Goal: Task Accomplishment & Management: Complete application form

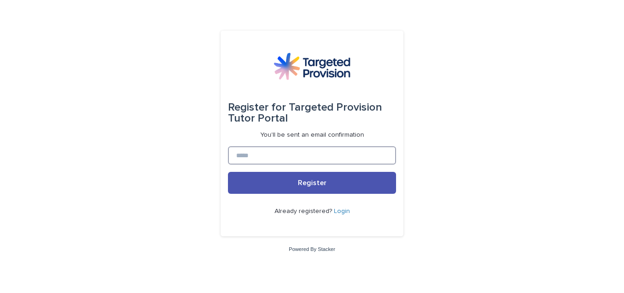
click at [314, 157] on input at bounding box center [312, 155] width 168 height 18
type input "**********"
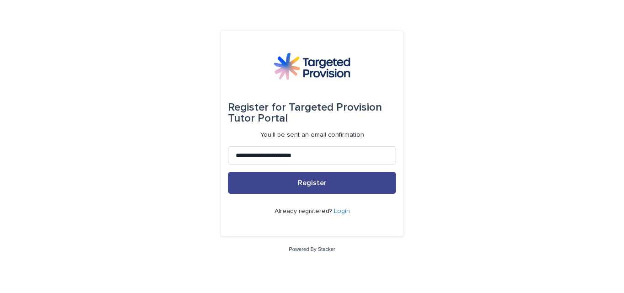
click at [313, 180] on span "Register" at bounding box center [312, 182] width 29 height 7
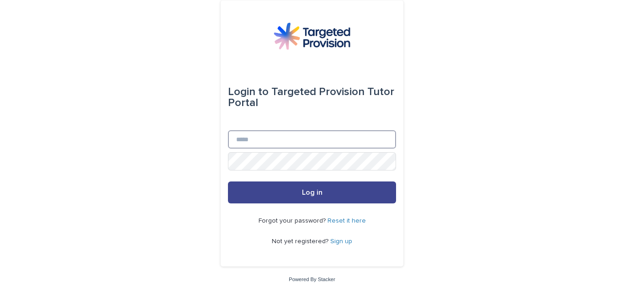
type input "**********"
click at [292, 196] on button "Log in" at bounding box center [312, 192] width 168 height 22
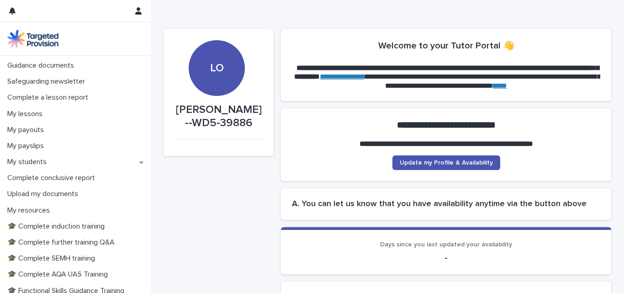
scroll to position [76, 0]
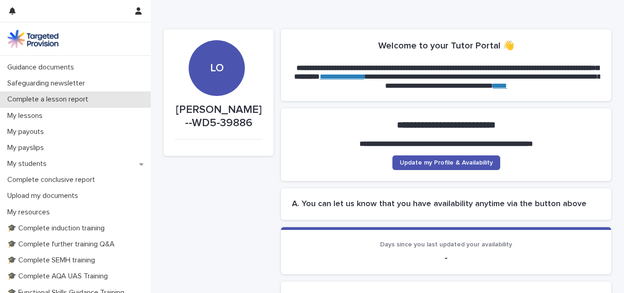
click at [32, 96] on p "Complete a lesson report" at bounding box center [50, 99] width 92 height 9
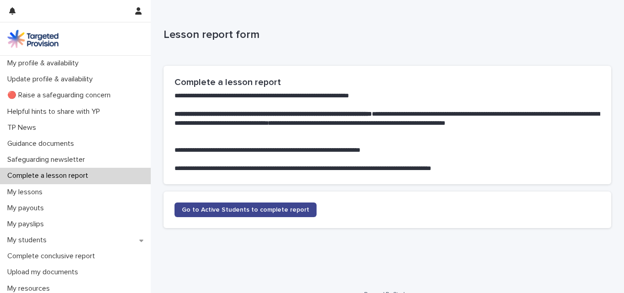
click at [261, 213] on link "Go to Active Students to complete report" at bounding box center [246, 209] width 142 height 15
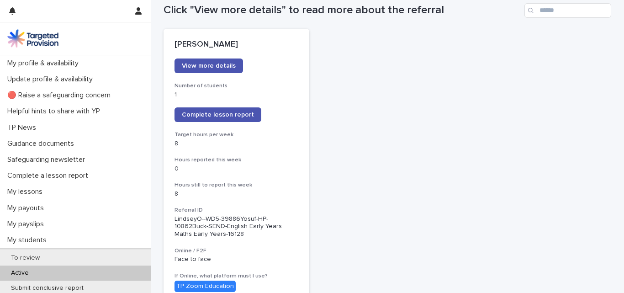
scroll to position [106, 0]
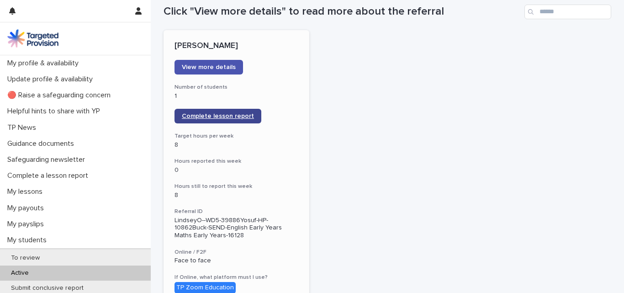
click at [224, 118] on span "Complete lesson report" at bounding box center [218, 116] width 72 height 6
click at [221, 117] on span "Complete lesson report" at bounding box center [218, 116] width 72 height 6
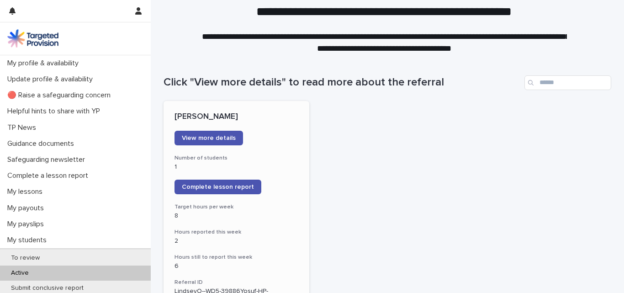
scroll to position [32, 0]
